Goal: Find specific page/section: Find specific page/section

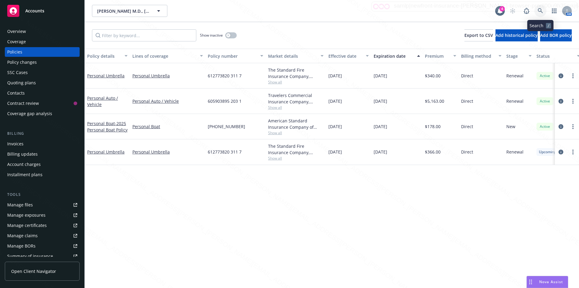
click at [538, 9] on link at bounding box center [541, 11] width 12 height 12
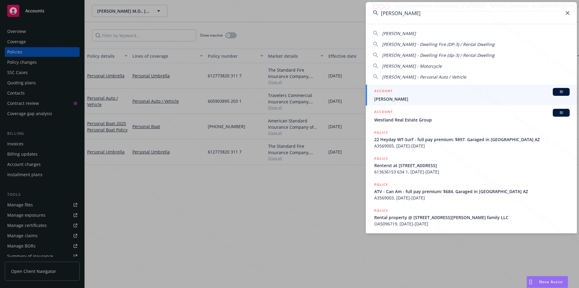
type input "[PERSON_NAME]"
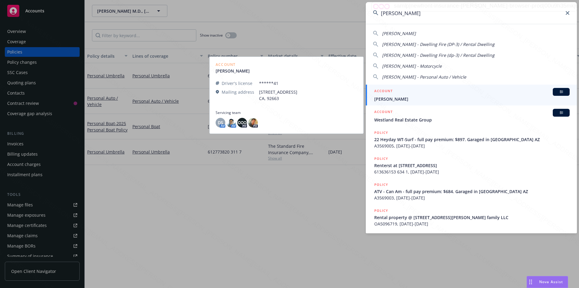
click at [392, 99] on span "[PERSON_NAME]" at bounding box center [473, 99] width 196 height 6
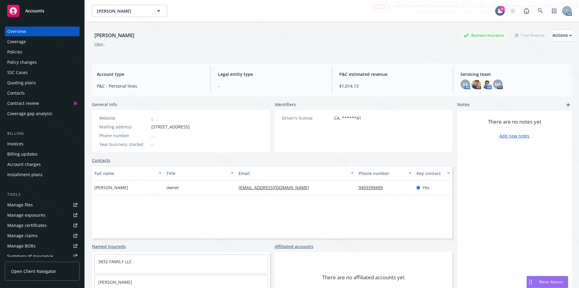
click at [16, 49] on div "Policies" at bounding box center [14, 52] width 15 height 10
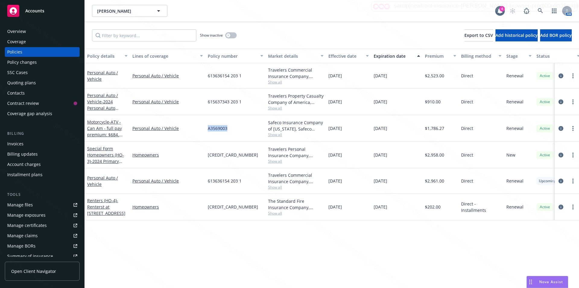
drag, startPoint x: 233, startPoint y: 129, endPoint x: 206, endPoint y: 127, distance: 27.5
click at [206, 127] on div "A3569003" at bounding box center [236, 128] width 60 height 27
copy span "A3569003"
